Goal: Task Accomplishment & Management: Complete application form

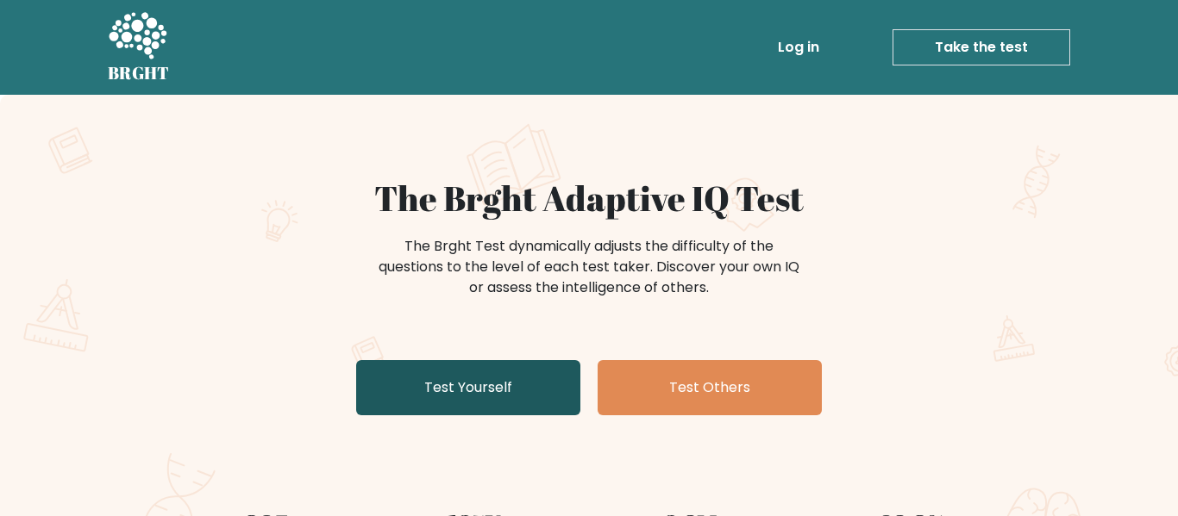
click at [522, 375] on link "Test Yourself" at bounding box center [468, 387] width 224 height 55
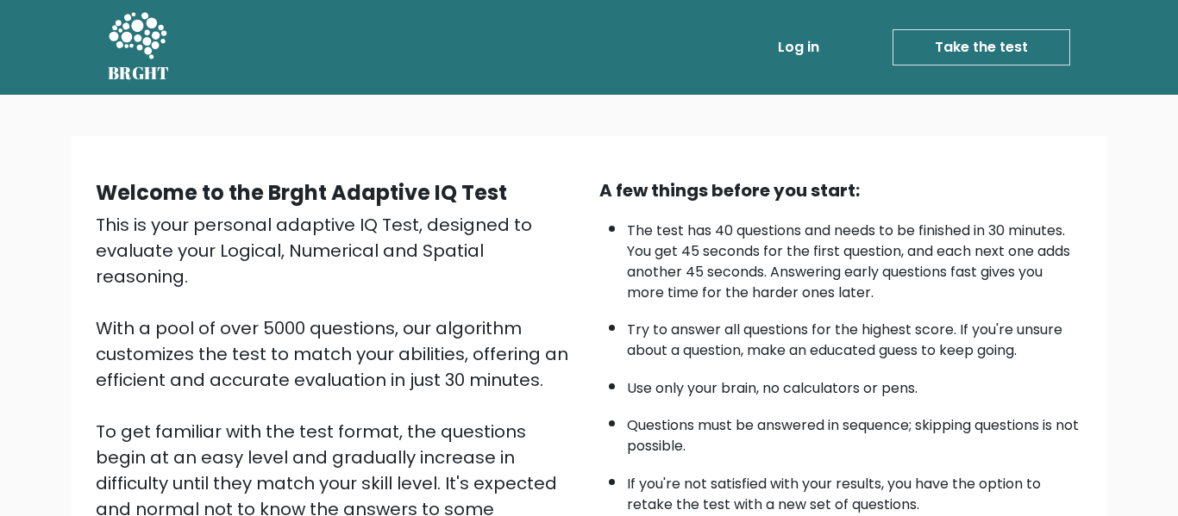
scroll to position [273, 0]
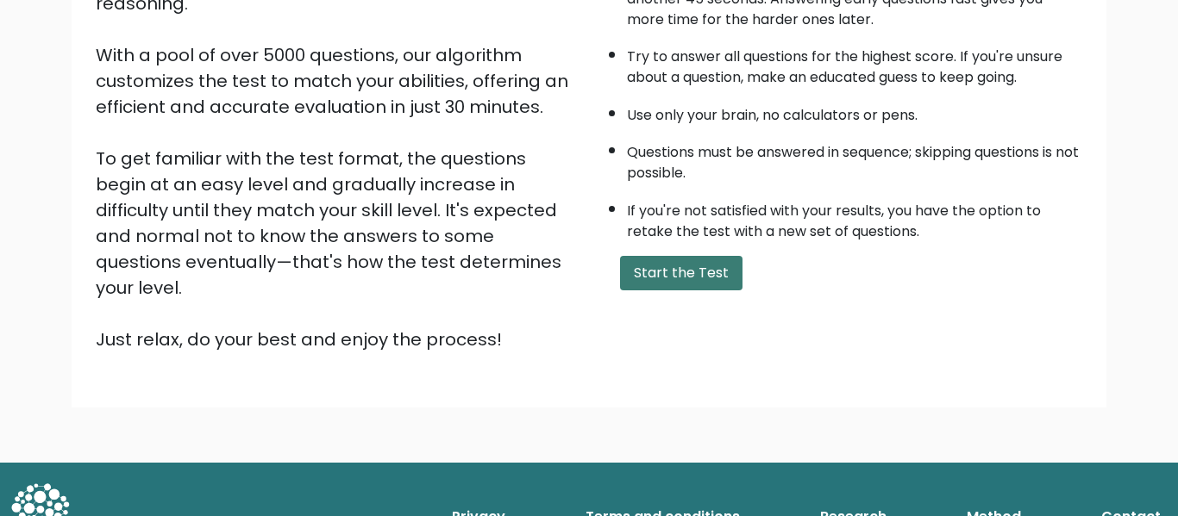
click at [697, 263] on button "Start the Test" at bounding box center [681, 273] width 122 height 34
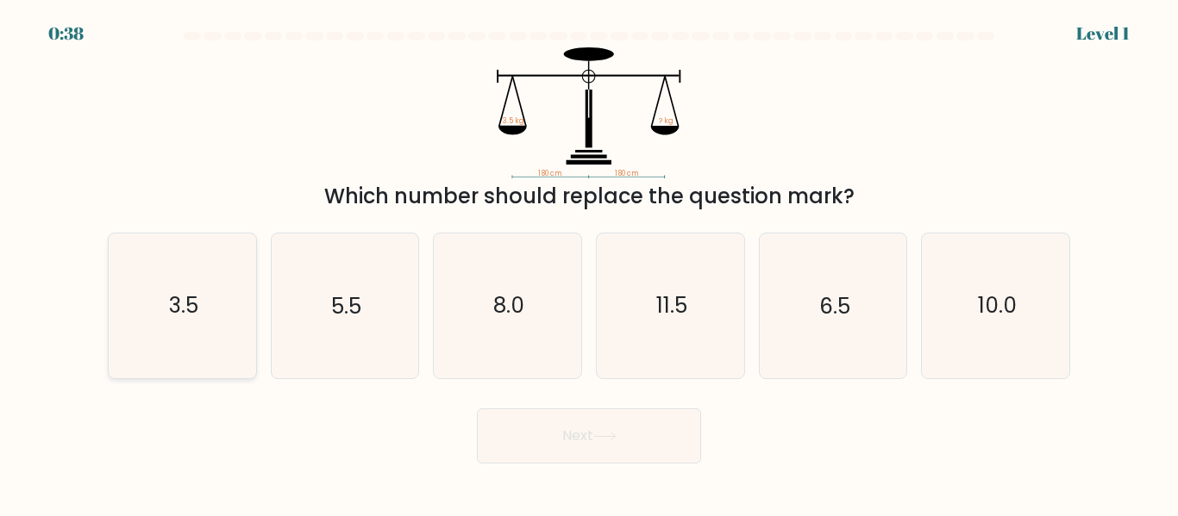
click at [195, 336] on icon "3.5" at bounding box center [182, 306] width 144 height 144
click at [589, 263] on input "a. 3.5" at bounding box center [589, 261] width 1 height 4
radio input "true"
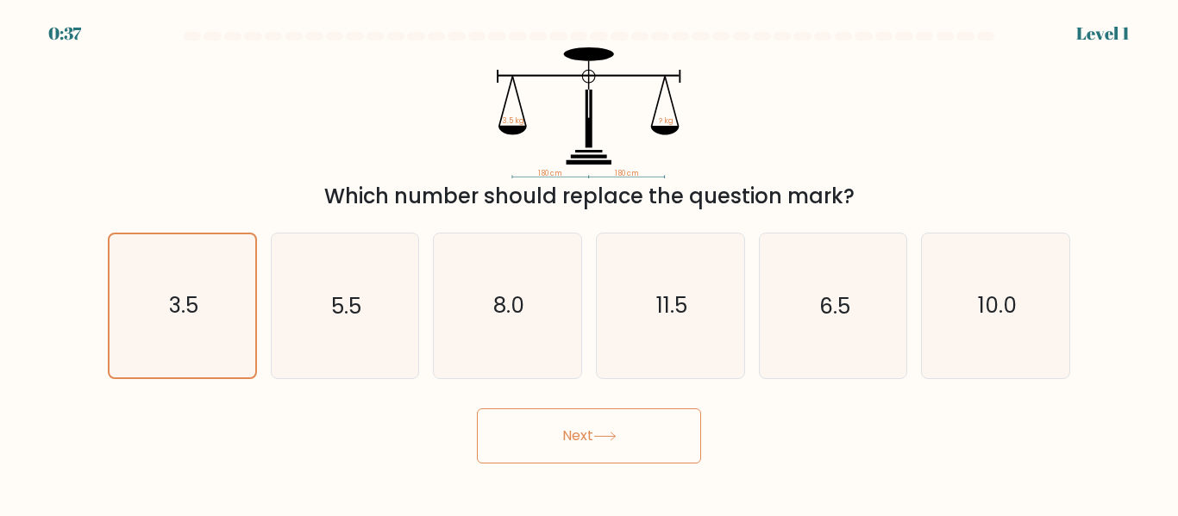
click at [549, 433] on button "Next" at bounding box center [589, 436] width 224 height 55
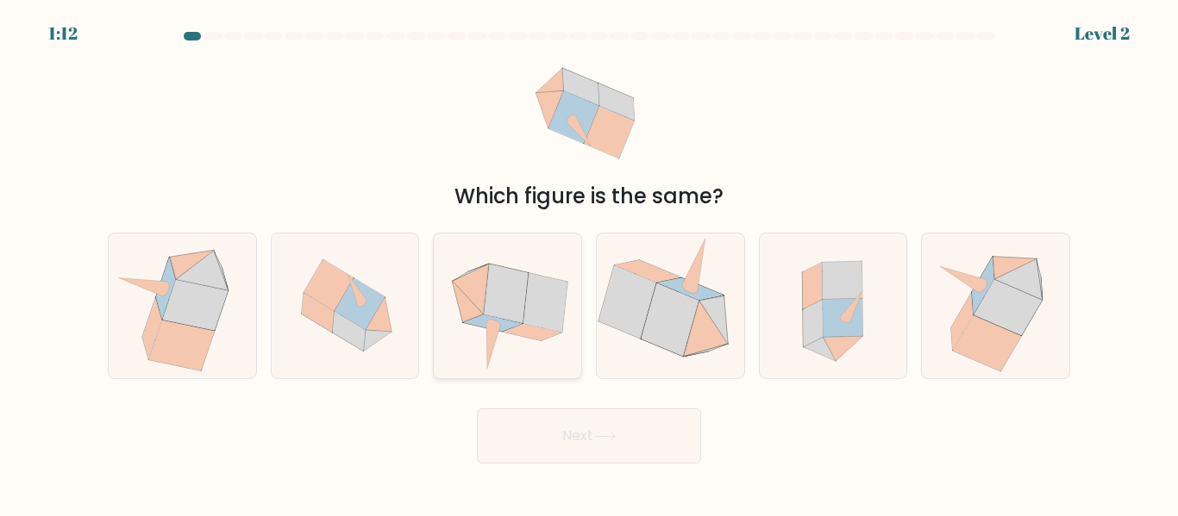
click at [465, 289] on icon at bounding box center [471, 290] width 36 height 50
click at [589, 263] on input "c." at bounding box center [589, 261] width 1 height 4
radio input "true"
click at [557, 425] on button "Next" at bounding box center [589, 436] width 224 height 55
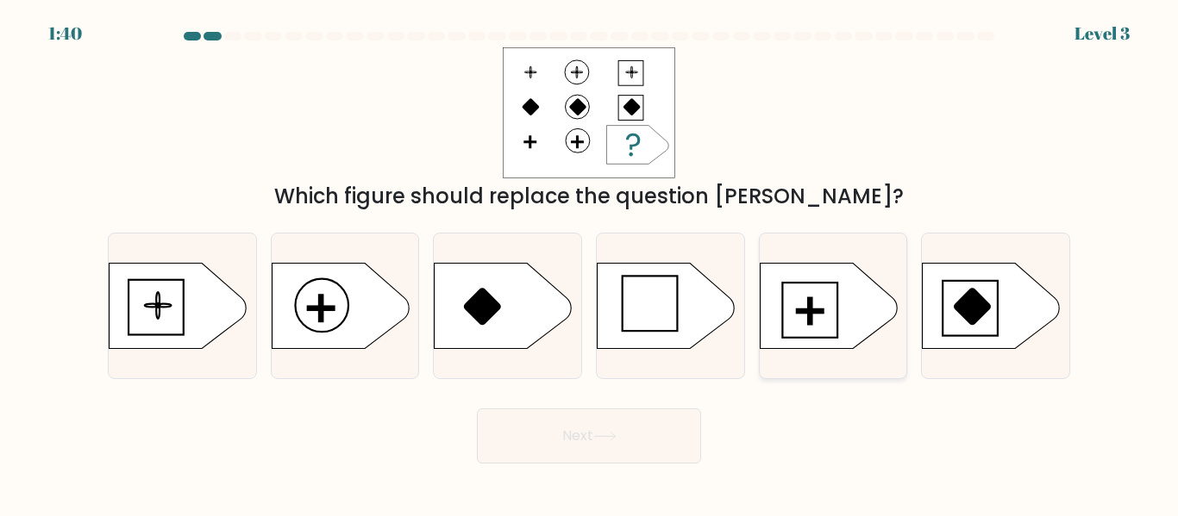
click at [785, 332] on icon at bounding box center [829, 306] width 138 height 86
click at [590, 263] on input "e." at bounding box center [589, 261] width 1 height 4
radio input "true"
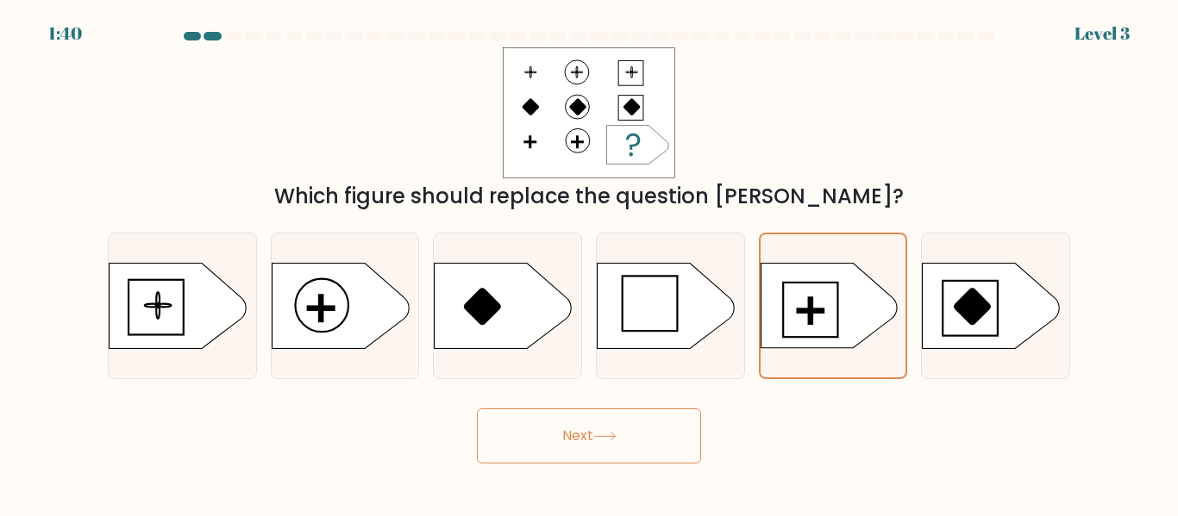
click at [647, 453] on button "Next" at bounding box center [589, 436] width 224 height 55
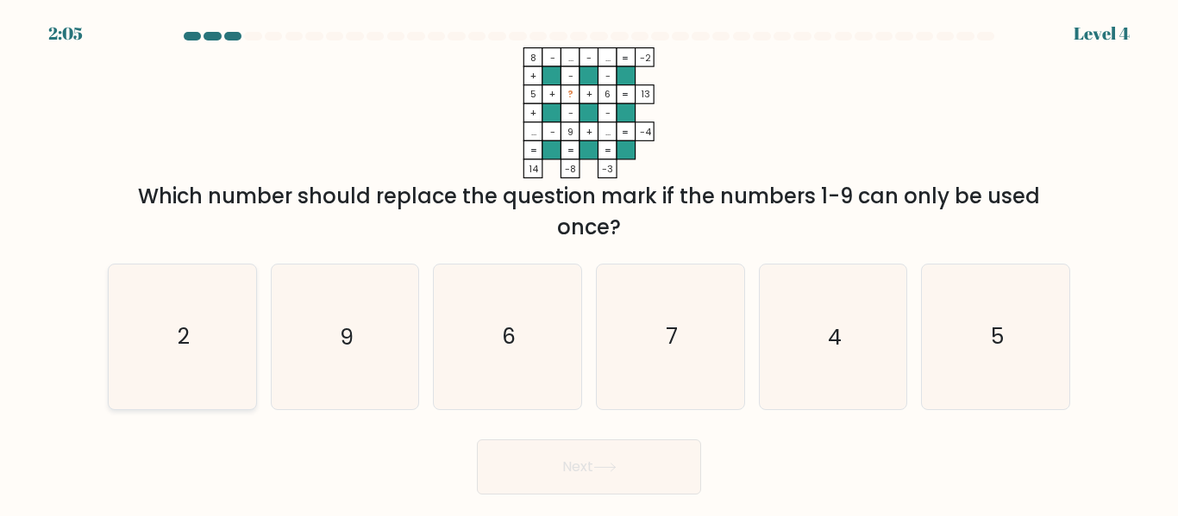
click at [164, 345] on icon "2" at bounding box center [182, 337] width 144 height 144
click at [589, 263] on input "a. 2" at bounding box center [589, 261] width 1 height 4
radio input "true"
click at [509, 479] on button "Next" at bounding box center [589, 467] width 224 height 55
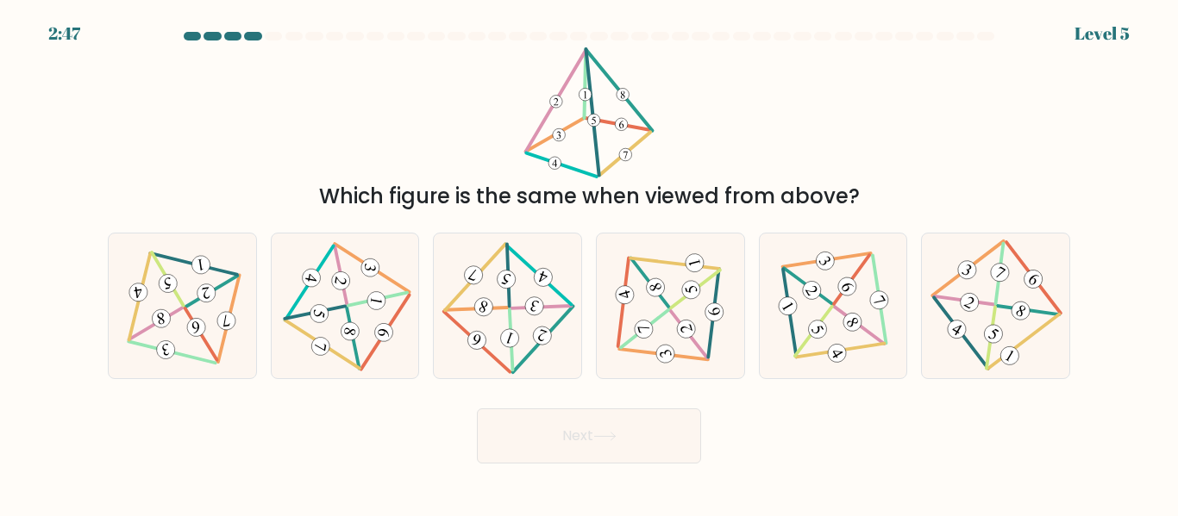
click at [509, 479] on body "2:47 Level 5" at bounding box center [589, 258] width 1178 height 516
click at [353, 331] on icon at bounding box center [350, 332] width 14 height 13
click at [589, 263] on input "b." at bounding box center [589, 261] width 1 height 4
radio input "true"
click at [553, 453] on button "Next" at bounding box center [589, 436] width 224 height 55
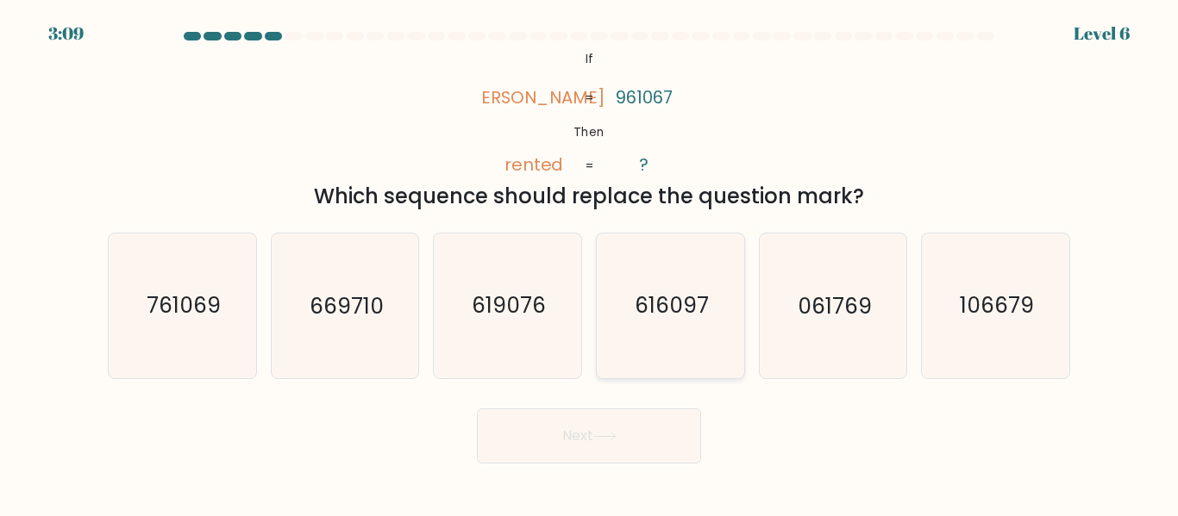
click at [641, 353] on icon "616097" at bounding box center [670, 306] width 144 height 144
click at [590, 263] on input "d. 616097" at bounding box center [589, 261] width 1 height 4
radio input "true"
click at [523, 359] on icon "619076" at bounding box center [507, 306] width 144 height 144
click at [589, 263] on input "c. 619076" at bounding box center [589, 261] width 1 height 4
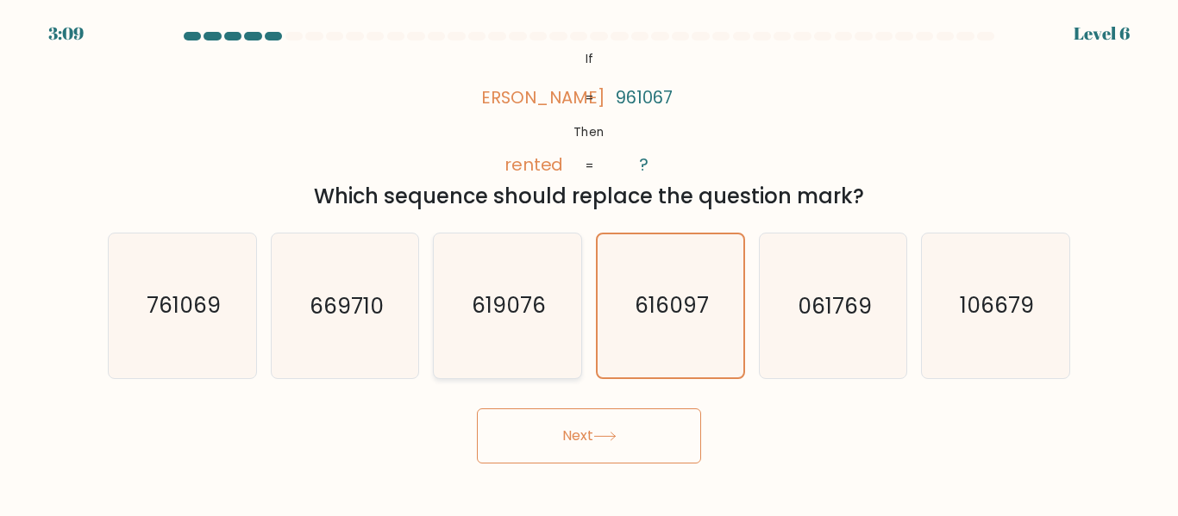
radio input "true"
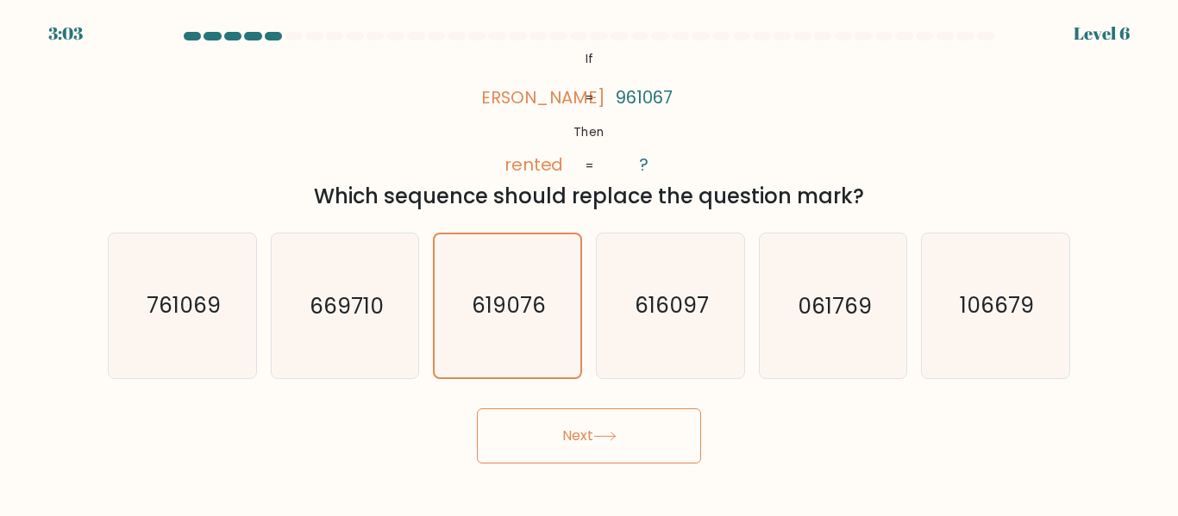
click at [578, 445] on button "Next" at bounding box center [589, 436] width 224 height 55
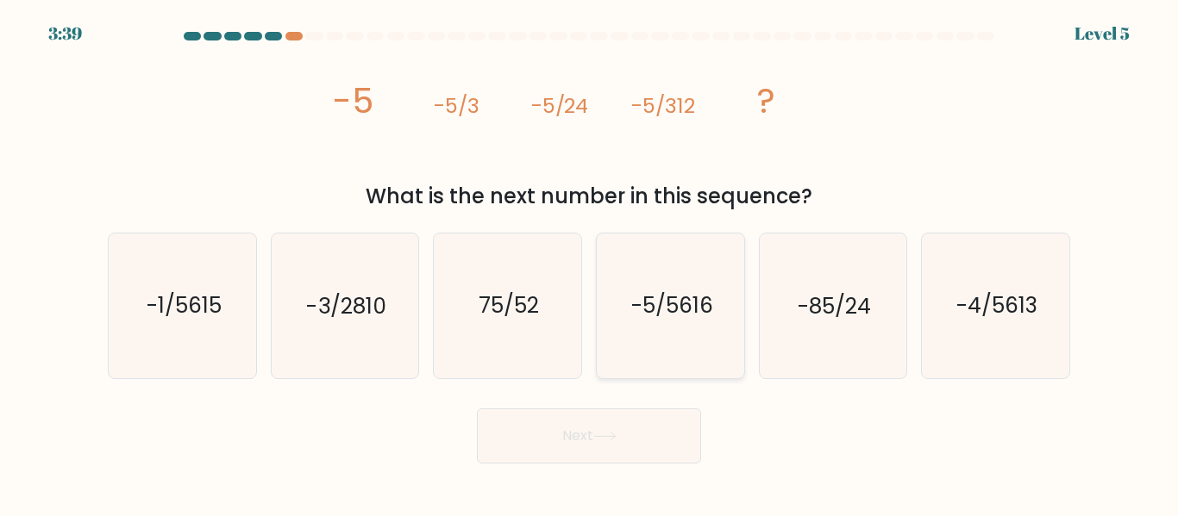
click at [663, 315] on text "-5/5616" at bounding box center [671, 306] width 82 height 30
click at [590, 263] on input "d. -5/5616" at bounding box center [589, 261] width 1 height 4
radio input "true"
click at [659, 433] on button "Next" at bounding box center [589, 436] width 224 height 55
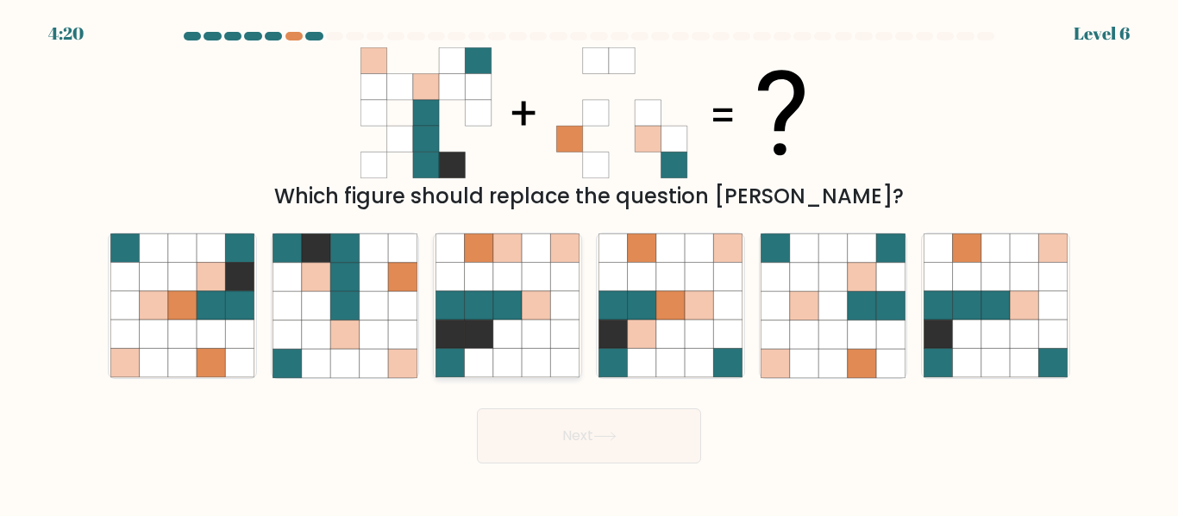
click at [528, 277] on icon at bounding box center [536, 277] width 28 height 28
click at [589, 263] on input "c." at bounding box center [589, 261] width 1 height 4
radio input "true"
click at [813, 296] on icon at bounding box center [804, 305] width 28 height 28
click at [590, 263] on input "e." at bounding box center [589, 261] width 1 height 4
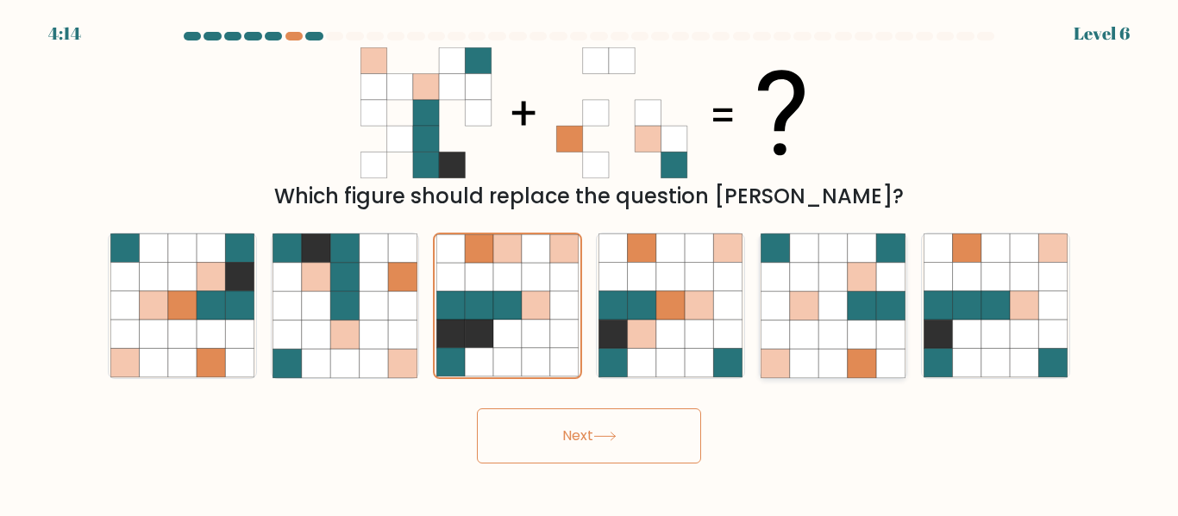
radio input "true"
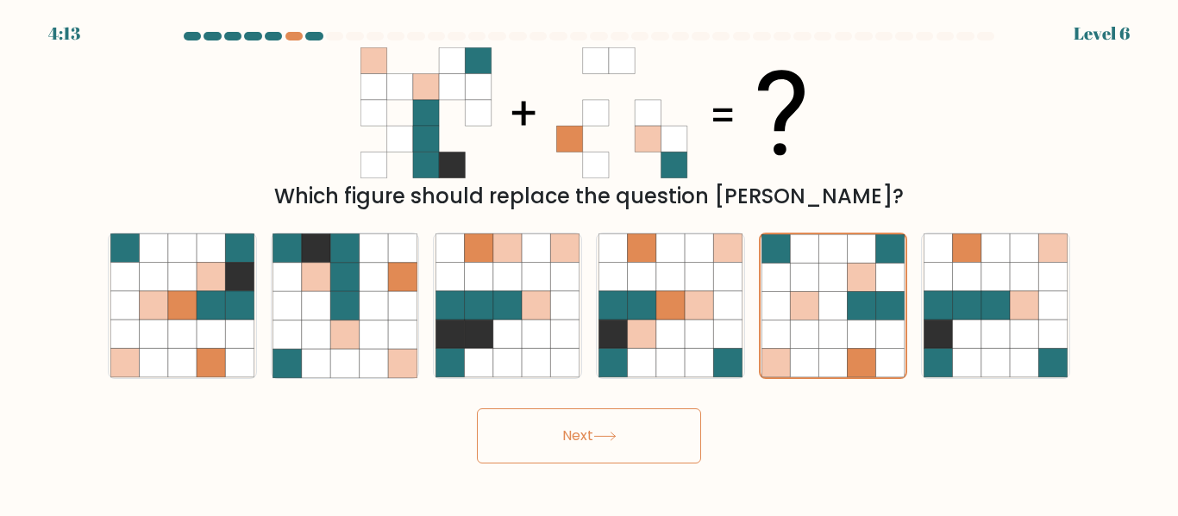
click at [630, 441] on button "Next" at bounding box center [589, 436] width 224 height 55
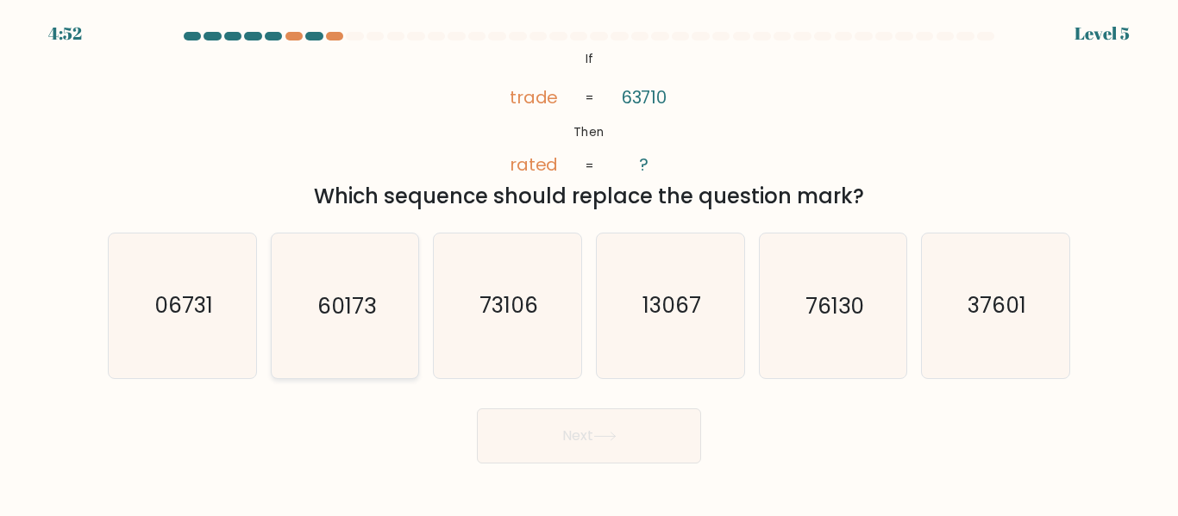
click at [372, 328] on icon "60173" at bounding box center [344, 306] width 144 height 144
click at [589, 263] on input "b. 60173" at bounding box center [589, 261] width 1 height 4
radio input "true"
click at [541, 414] on button "Next" at bounding box center [589, 436] width 224 height 55
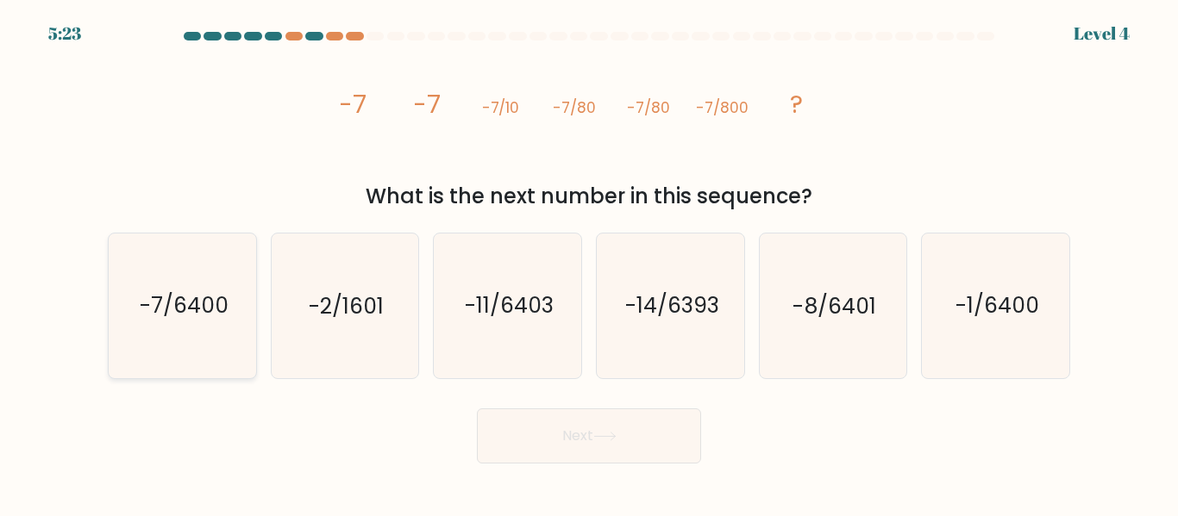
click at [203, 311] on text "-7/6400" at bounding box center [183, 306] width 89 height 30
click at [589, 263] on input "a. -7/6400" at bounding box center [589, 261] width 1 height 4
radio input "true"
click at [691, 461] on button "Next" at bounding box center [589, 436] width 224 height 55
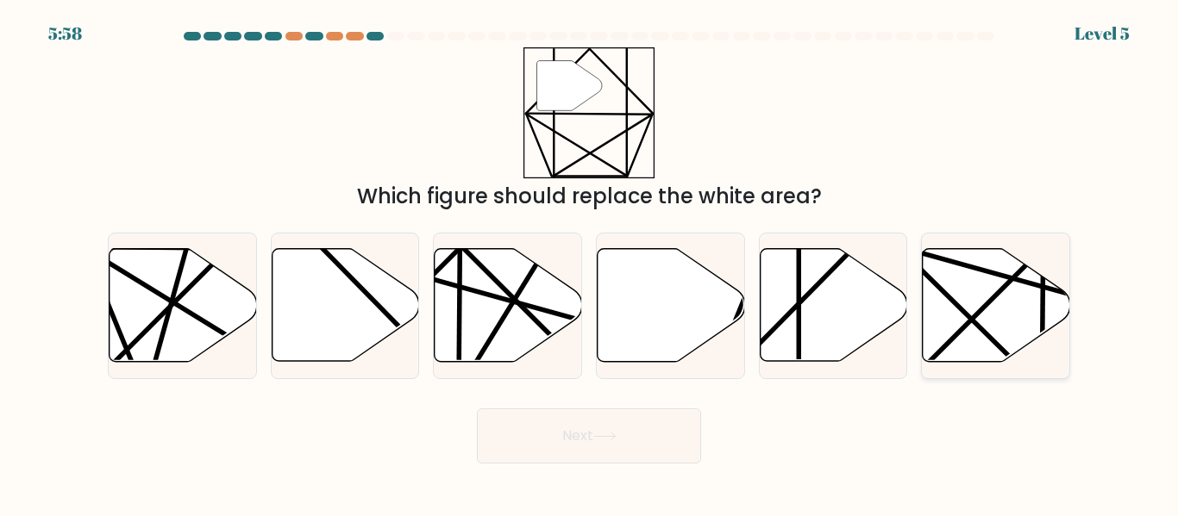
click at [1041, 304] on line at bounding box center [1042, 246] width 3 height 288
click at [590, 263] on input "f." at bounding box center [589, 261] width 1 height 4
radio input "true"
click at [809, 324] on icon at bounding box center [833, 305] width 147 height 113
click at [590, 263] on input "e." at bounding box center [589, 261] width 1 height 4
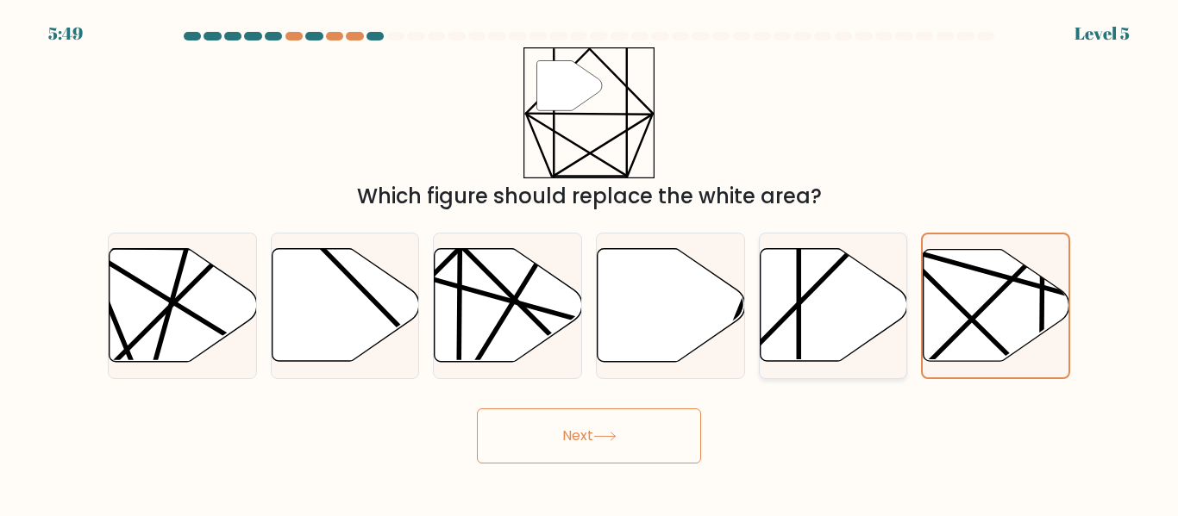
radio input "true"
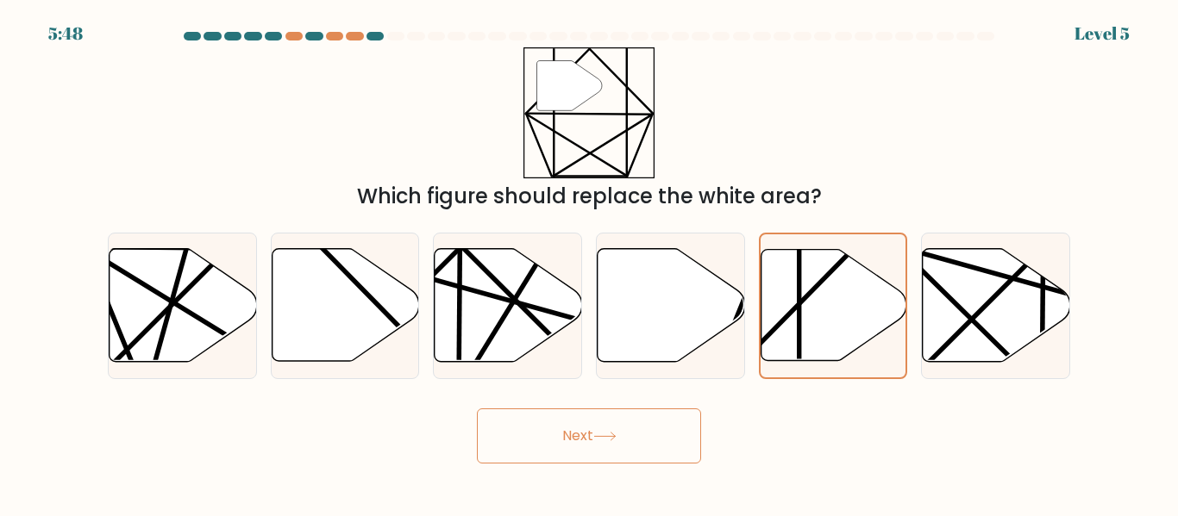
click at [564, 443] on button "Next" at bounding box center [589, 436] width 224 height 55
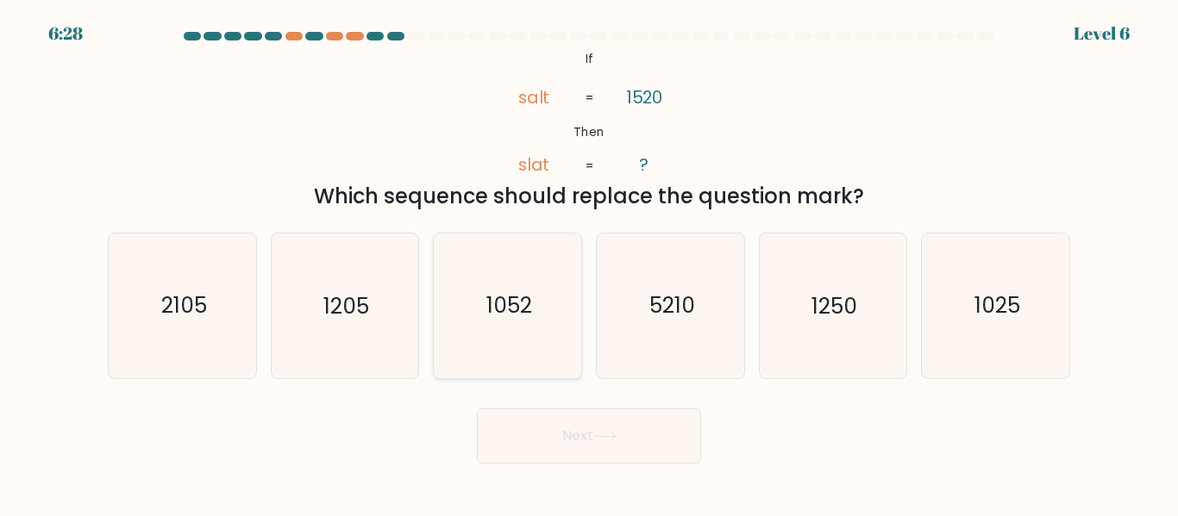
click at [448, 358] on icon "1052" at bounding box center [507, 306] width 144 height 144
click at [589, 263] on input "c. 1052" at bounding box center [589, 261] width 1 height 4
radio input "true"
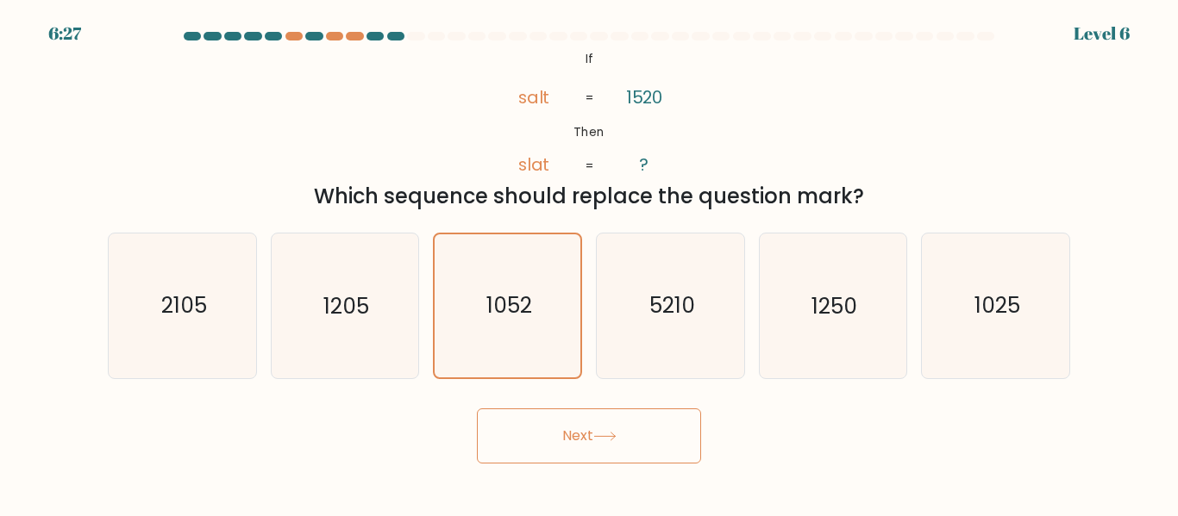
click at [544, 457] on button "Next" at bounding box center [589, 436] width 224 height 55
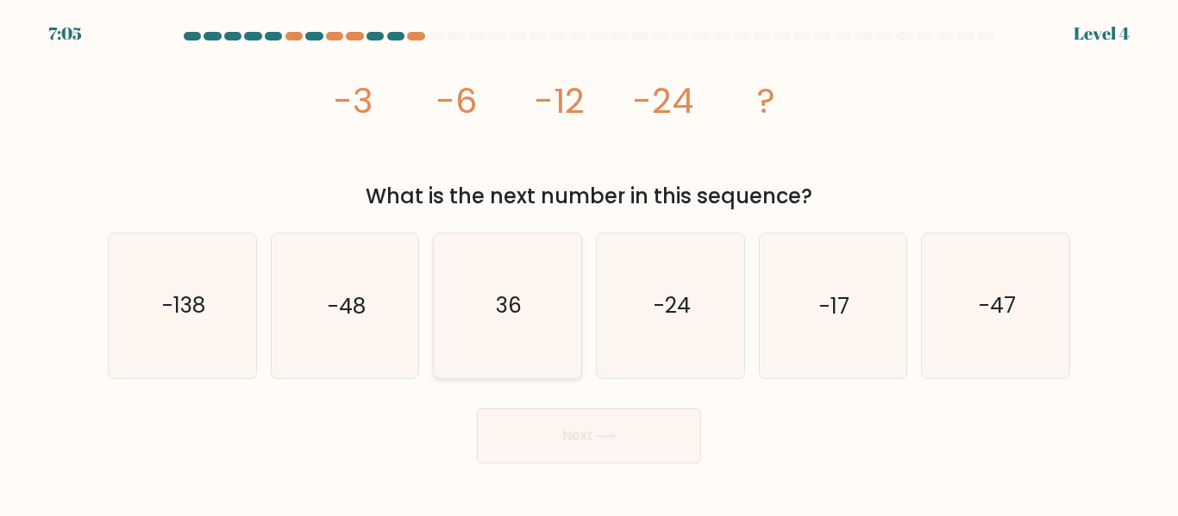
click at [455, 326] on icon "36" at bounding box center [507, 306] width 144 height 144
click at [589, 263] on input "c. 36" at bounding box center [589, 261] width 1 height 4
radio input "true"
click at [347, 331] on icon "-48" at bounding box center [344, 306] width 144 height 144
click at [589, 263] on input "b. -48" at bounding box center [589, 261] width 1 height 4
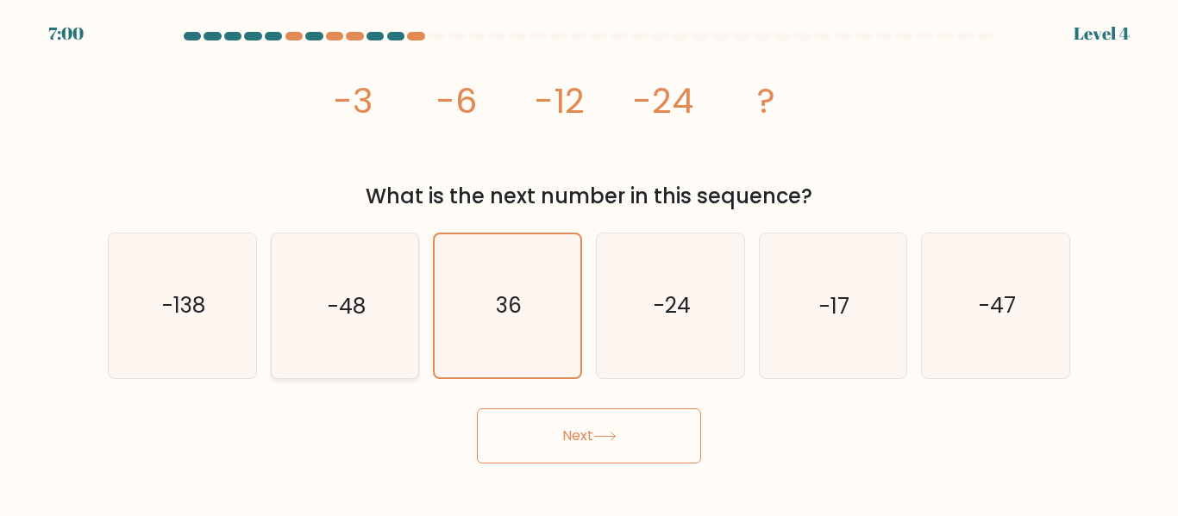
radio input "true"
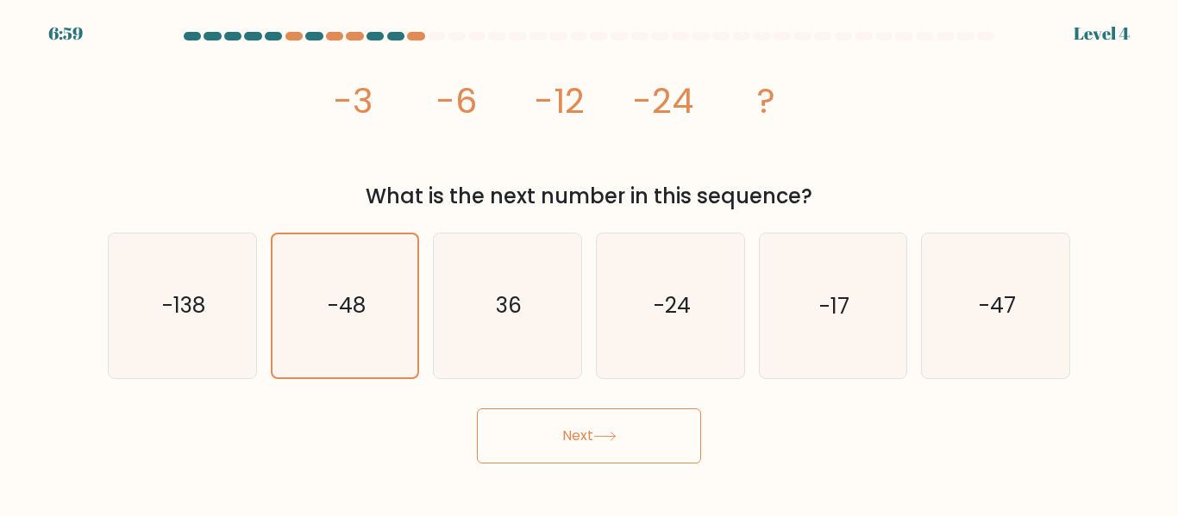
click at [567, 435] on button "Next" at bounding box center [589, 436] width 224 height 55
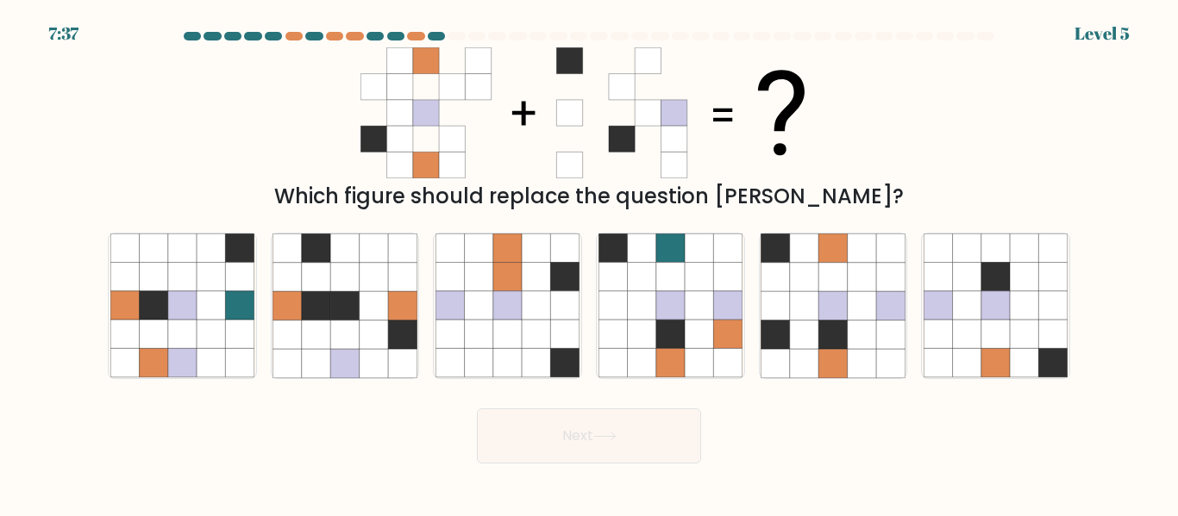
click at [637, 428] on button "Next" at bounding box center [589, 436] width 224 height 55
click at [502, 328] on icon at bounding box center [507, 335] width 28 height 28
click at [589, 263] on input "c." at bounding box center [589, 261] width 1 height 4
radio input "true"
click at [580, 434] on button "Next" at bounding box center [589, 436] width 224 height 55
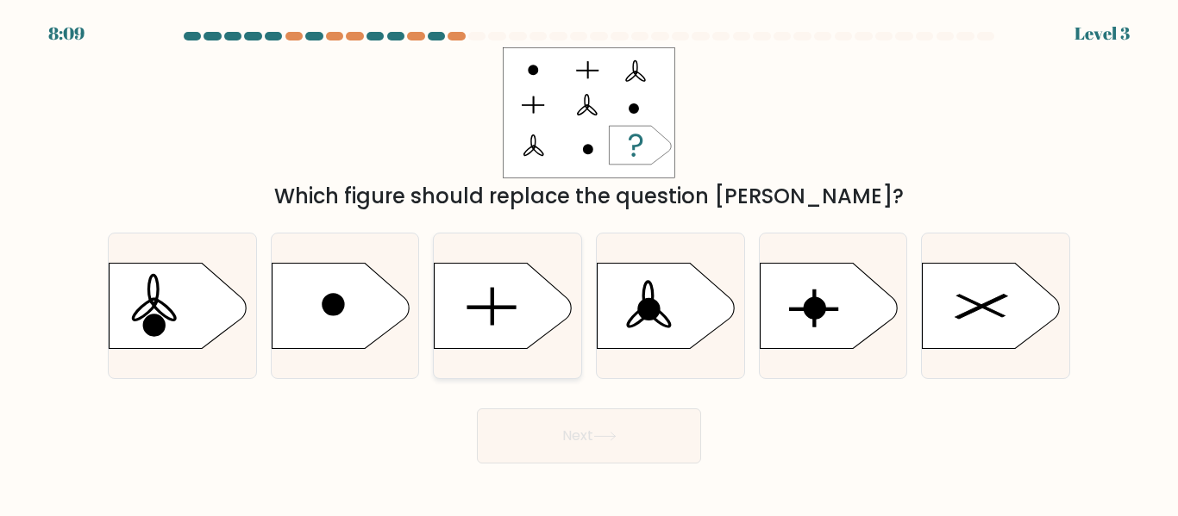
click at [514, 290] on icon at bounding box center [503, 306] width 138 height 86
click at [589, 263] on input "c." at bounding box center [589, 261] width 1 height 4
radio input "true"
click at [621, 476] on body "8:08 Level 3 a." at bounding box center [589, 258] width 1178 height 516
click at [600, 447] on button "Next" at bounding box center [589, 436] width 224 height 55
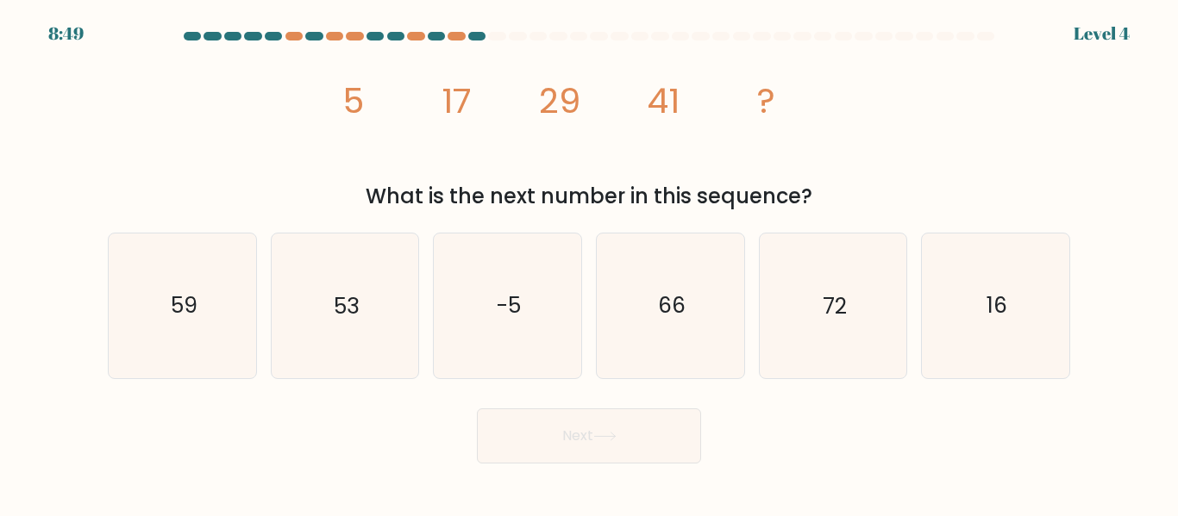
click at [600, 447] on button "Next" at bounding box center [589, 436] width 224 height 55
click at [653, 336] on icon "66" at bounding box center [670, 306] width 144 height 144
click at [590, 263] on input "d. 66" at bounding box center [589, 261] width 1 height 4
radio input "true"
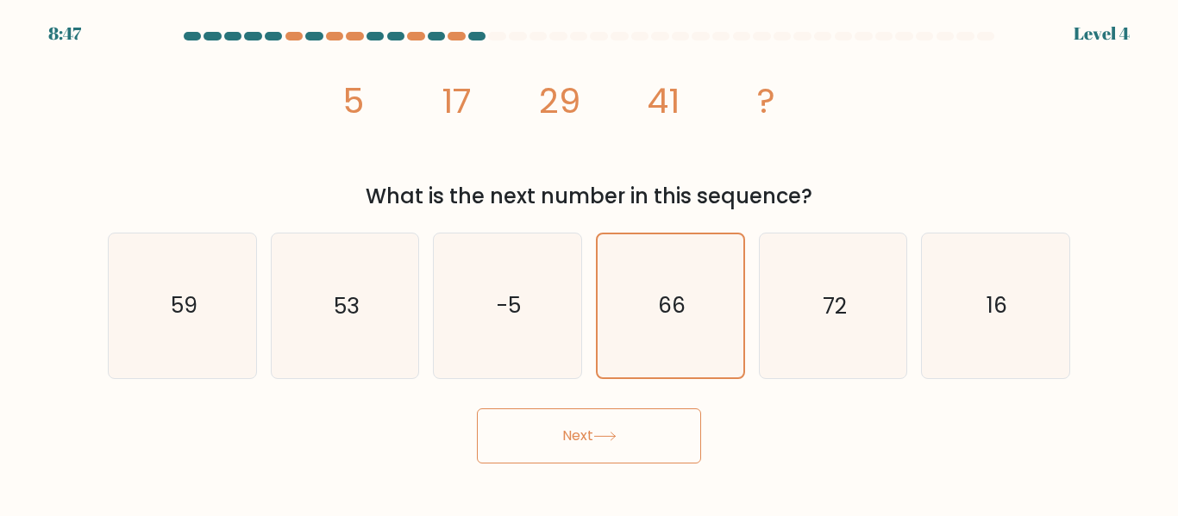
click at [662, 441] on button "Next" at bounding box center [589, 436] width 224 height 55
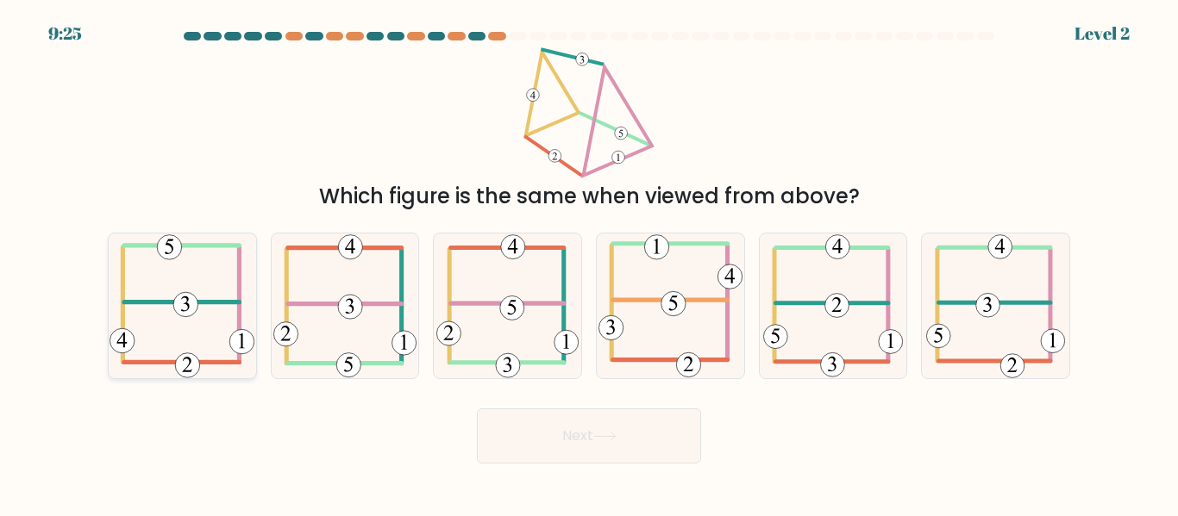
click at [132, 320] on icon at bounding box center [181, 306] width 145 height 144
click at [589, 263] on input "a." at bounding box center [589, 261] width 1 height 4
radio input "true"
click at [585, 449] on button "Next" at bounding box center [589, 436] width 224 height 55
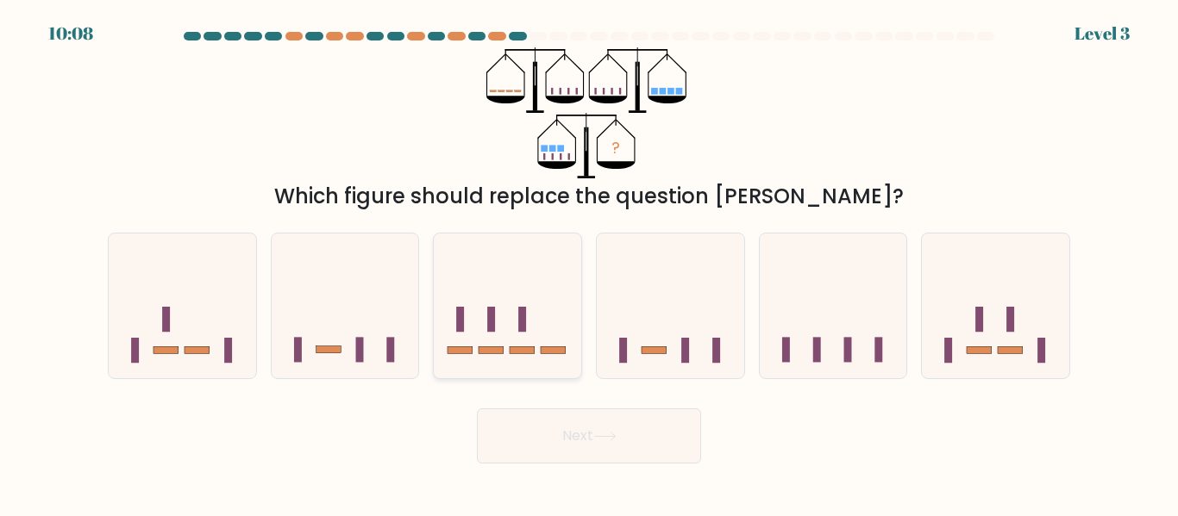
click at [551, 272] on icon at bounding box center [507, 306] width 147 height 122
click at [589, 263] on input "c." at bounding box center [589, 261] width 1 height 4
radio input "true"
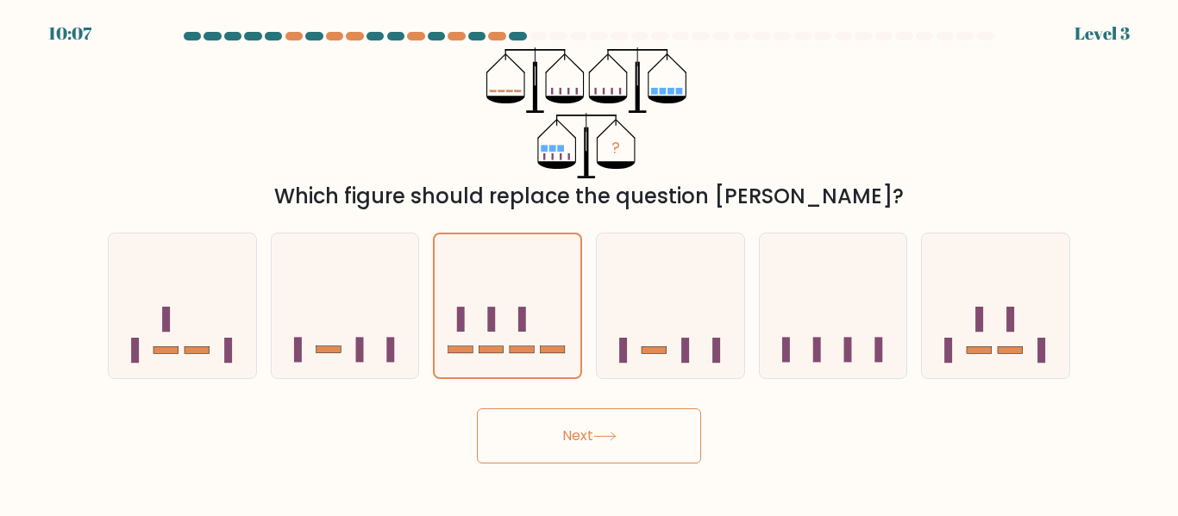
click at [647, 427] on button "Next" at bounding box center [589, 436] width 224 height 55
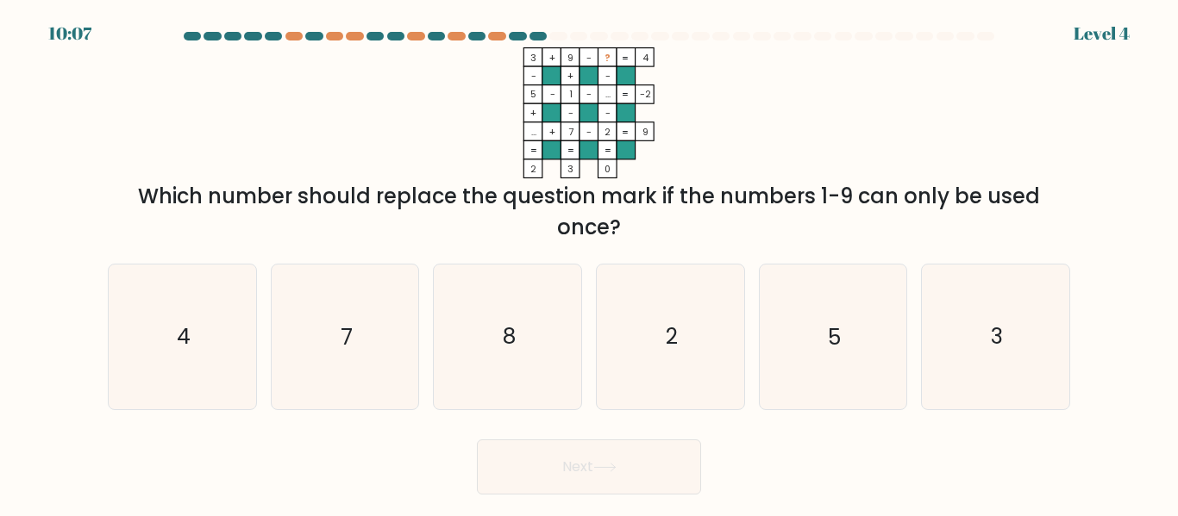
click at [647, 427] on form at bounding box center [589, 263] width 1178 height 463
click at [524, 313] on icon "8" at bounding box center [507, 337] width 144 height 144
click at [589, 263] on input "c. 8" at bounding box center [589, 261] width 1 height 4
radio input "true"
click at [622, 485] on button "Next" at bounding box center [589, 467] width 224 height 55
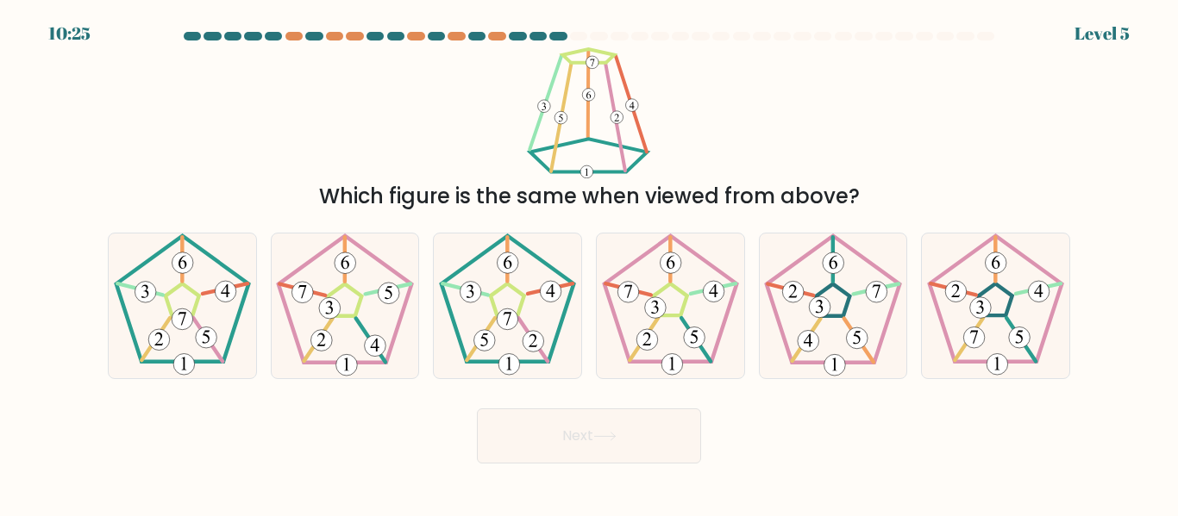
click at [622, 485] on body "10:25 Level 5" at bounding box center [589, 258] width 1178 height 516
click at [490, 292] on icon at bounding box center [507, 306] width 144 height 144
click at [589, 263] on input "c." at bounding box center [589, 261] width 1 height 4
radio input "true"
click at [634, 434] on button "Next" at bounding box center [589, 436] width 224 height 55
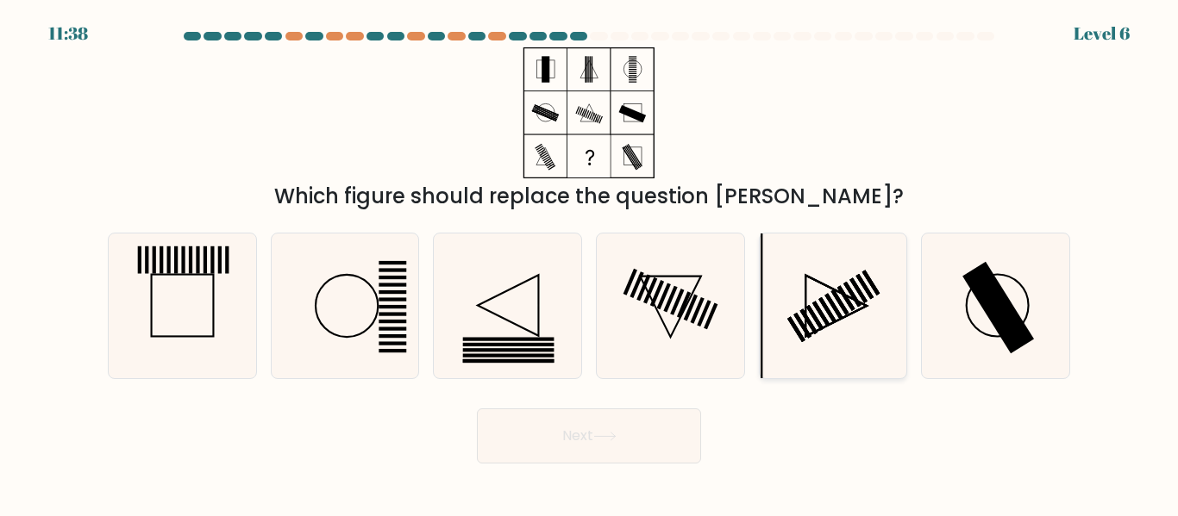
click at [812, 330] on rect at bounding box center [808, 321] width 17 height 25
click at [590, 263] on input "e." at bounding box center [589, 261] width 1 height 4
radio input "true"
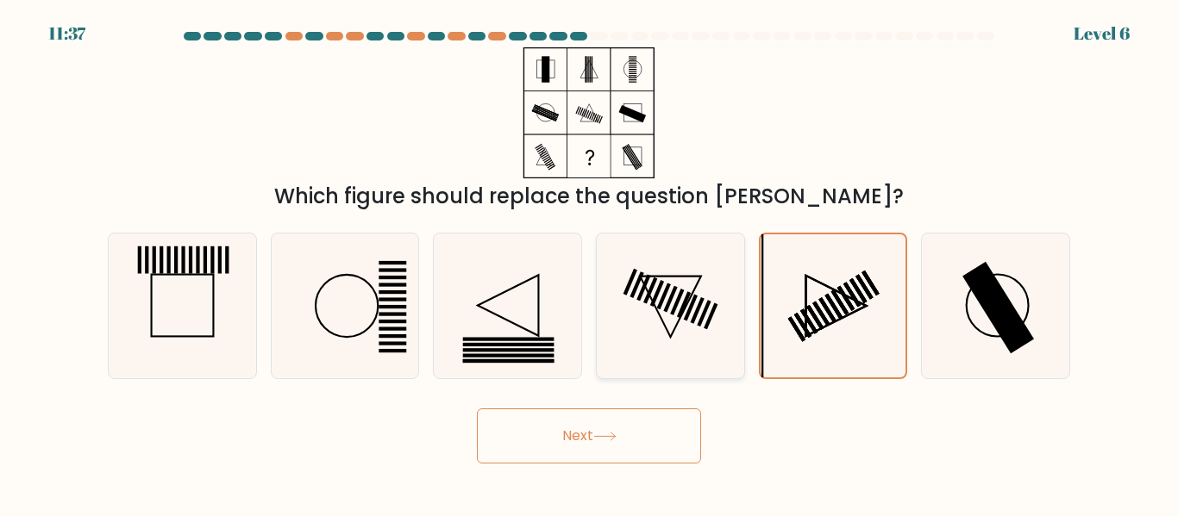
click at [702, 323] on icon at bounding box center [670, 306] width 144 height 144
click at [590, 263] on input "d." at bounding box center [589, 261] width 1 height 4
radio input "true"
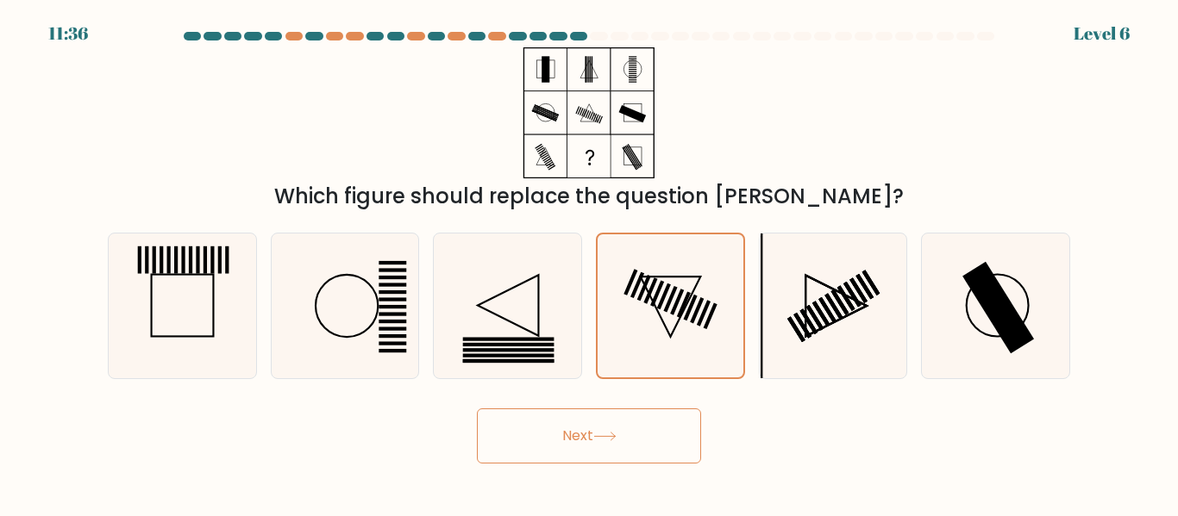
click at [653, 438] on button "Next" at bounding box center [589, 436] width 224 height 55
